Goal: Task Accomplishment & Management: Manage account settings

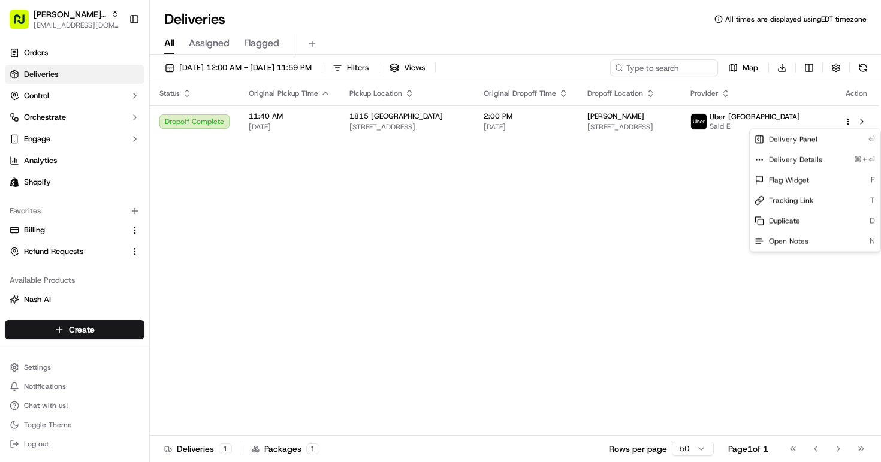
click at [343, 170] on html "[PERSON_NAME] MTL [PERSON_NAME][EMAIL_ADDRESS][DOMAIN_NAME] Toggle Sidebar Orde…" at bounding box center [440, 231] width 881 height 462
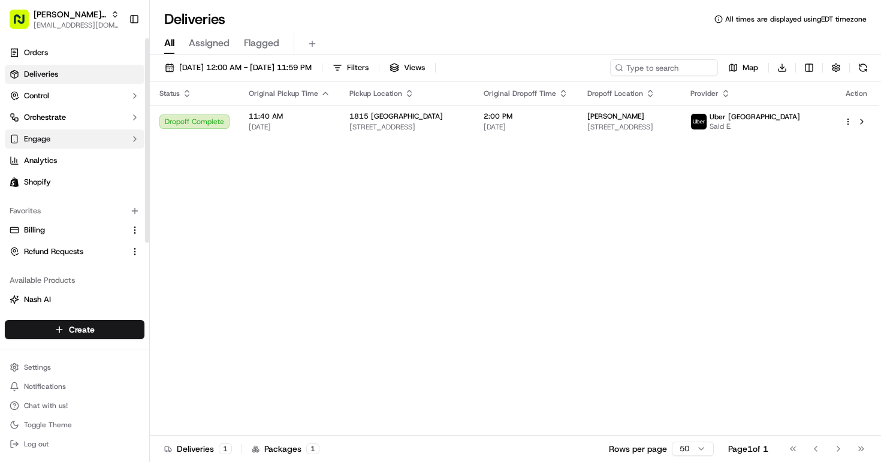
click at [105, 137] on button "Engage" at bounding box center [75, 138] width 140 height 19
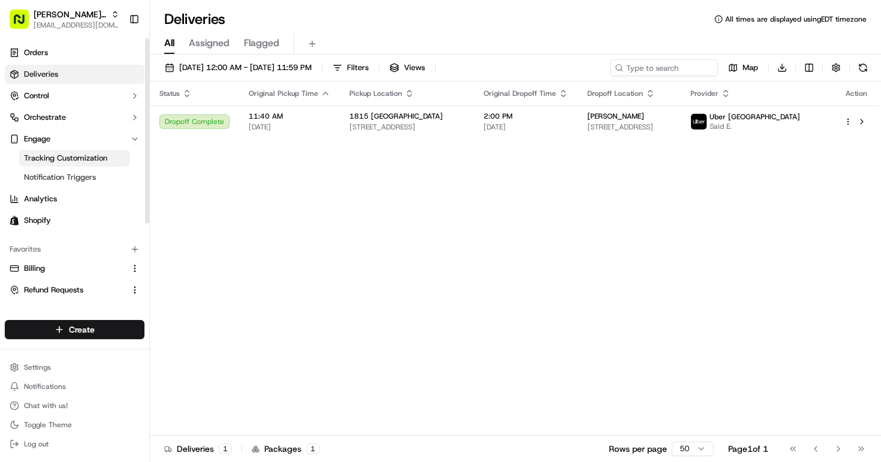
click at [109, 154] on link "Tracking Customization" at bounding box center [74, 158] width 111 height 17
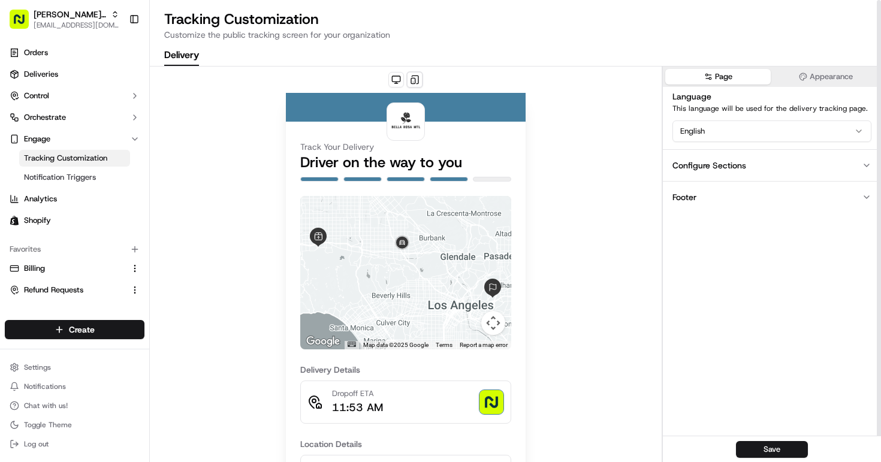
click at [815, 129] on html "[PERSON_NAME] MTL [PERSON_NAME][EMAIL_ADDRESS][DOMAIN_NAME] Toggle Sidebar Orde…" at bounding box center [440, 231] width 881 height 462
click at [816, 264] on html "[PERSON_NAME] MTL [PERSON_NAME][EMAIL_ADDRESS][DOMAIN_NAME] Toggle Sidebar Orde…" at bounding box center [440, 231] width 881 height 462
click at [776, 173] on button "Configure Sections" at bounding box center [772, 165] width 218 height 32
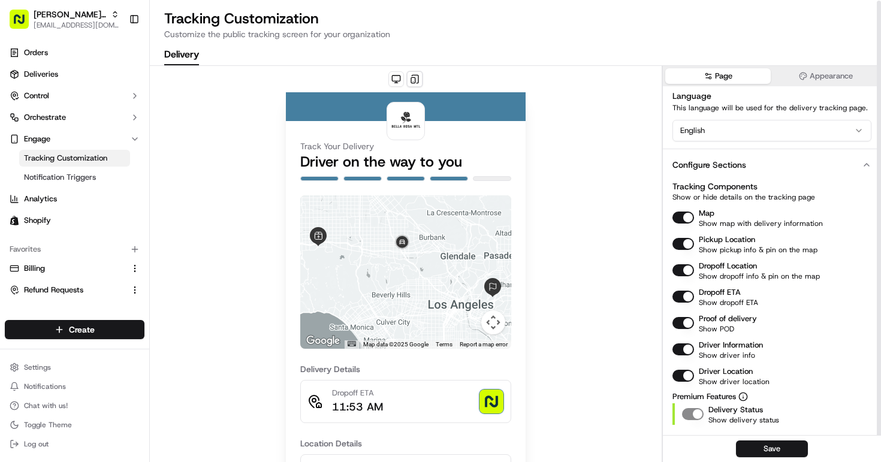
click at [819, 150] on button "Configure Sections" at bounding box center [772, 165] width 218 height 32
